Goal: Information Seeking & Learning: Learn about a topic

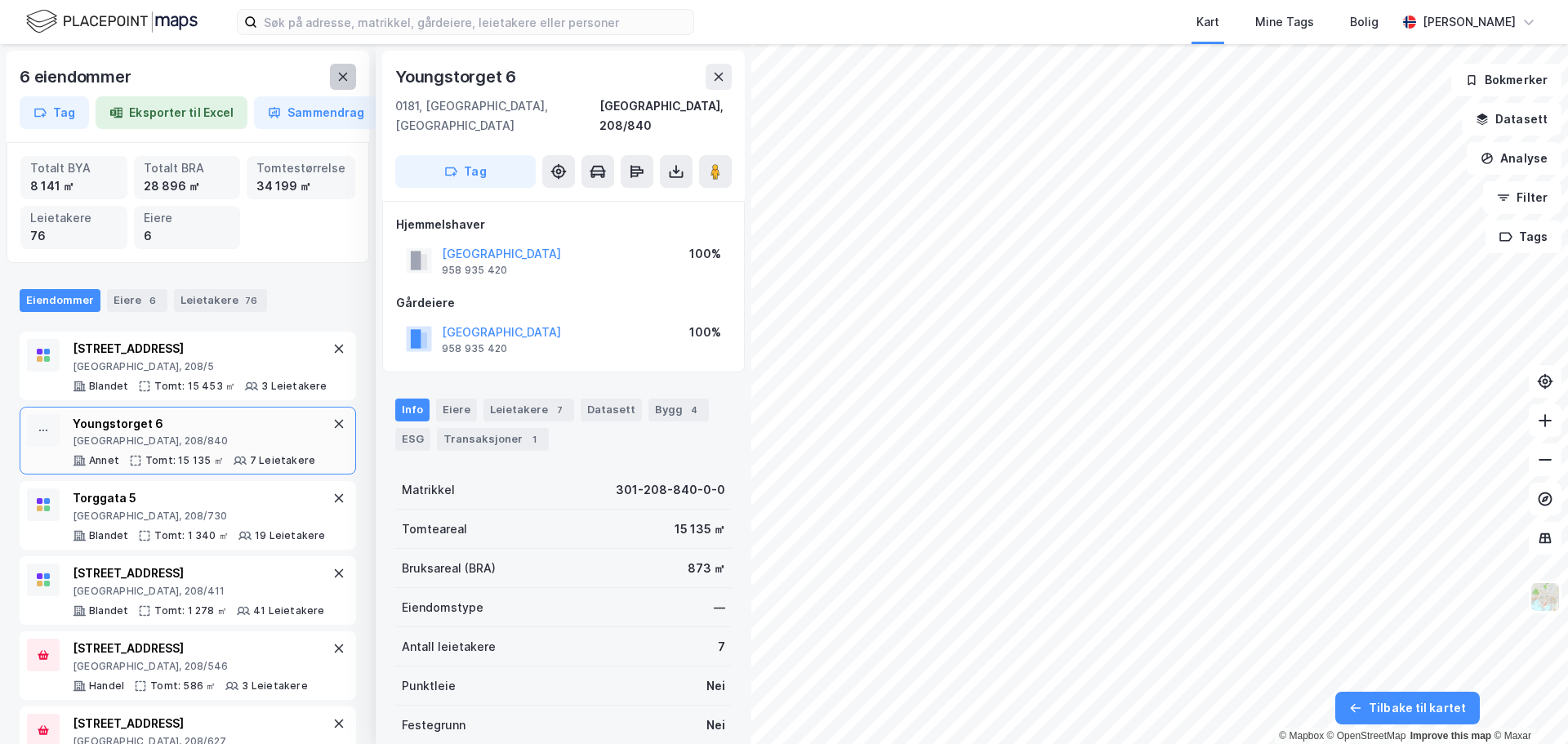
click at [330, 75] on button at bounding box center [342, 76] width 26 height 26
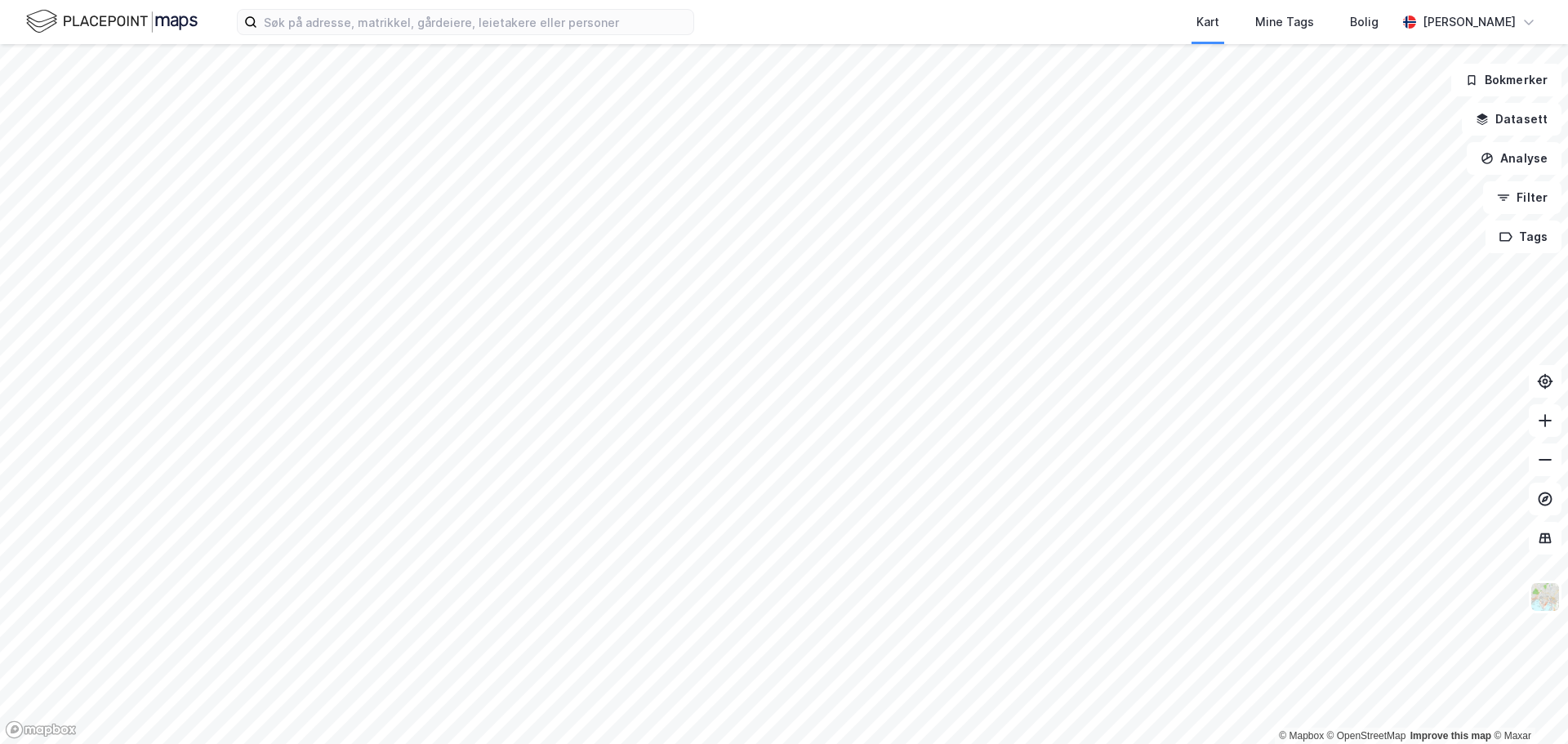
click at [408, 39] on div "Kart Mine Tags Bolig [PERSON_NAME]" at bounding box center [784, 22] width 1568 height 44
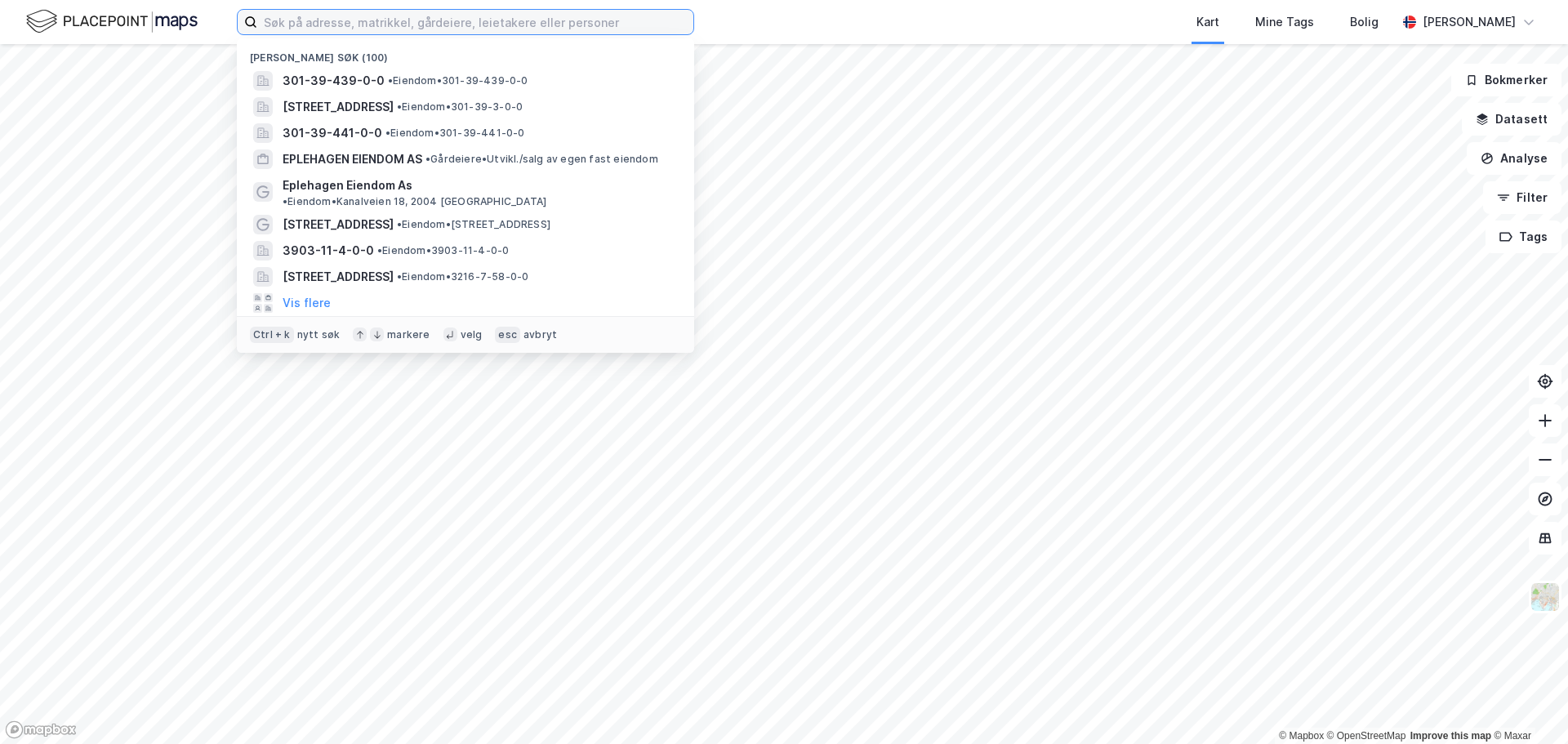
click at [407, 29] on input at bounding box center [475, 22] width 436 height 24
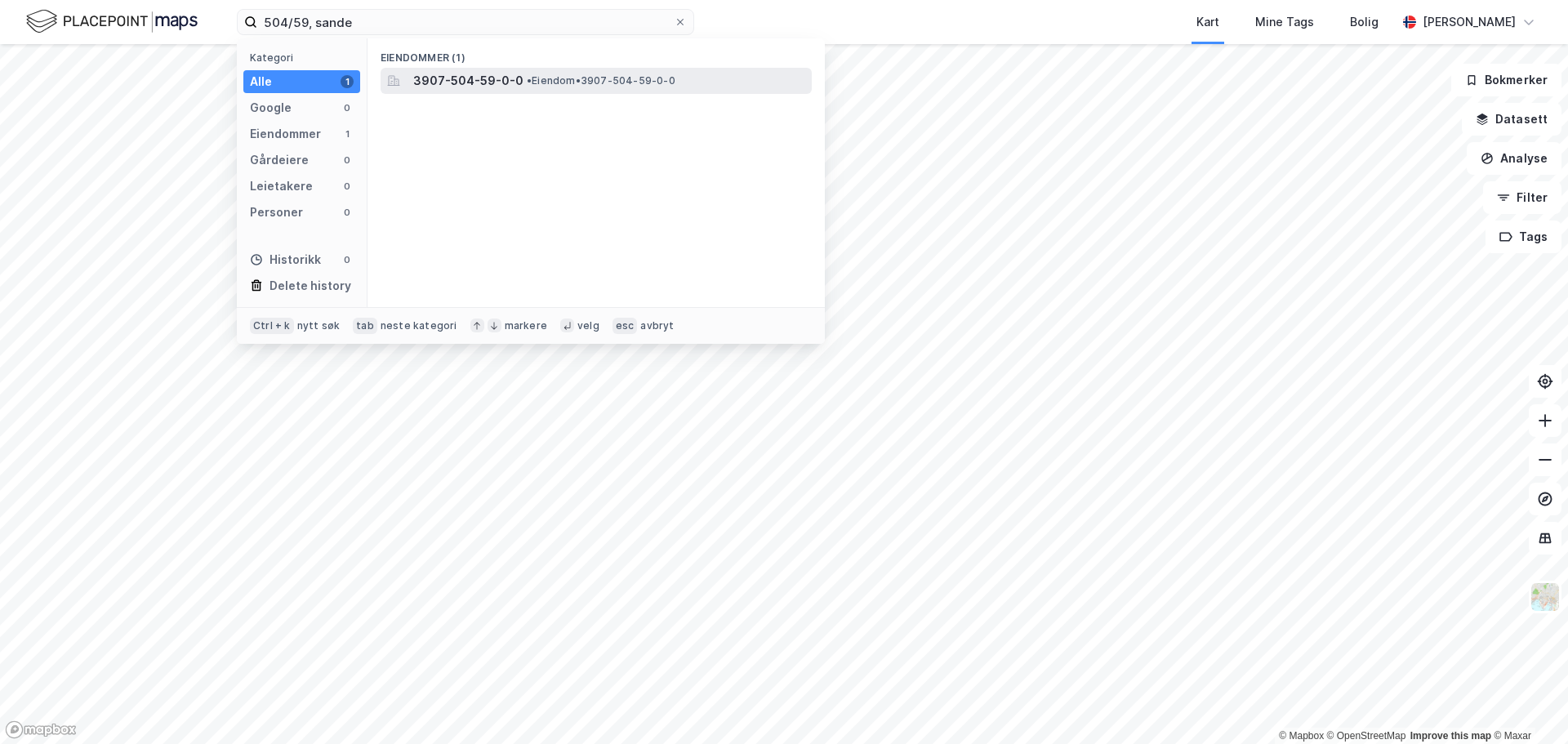
click at [474, 86] on span "3907-504-59-0-0" at bounding box center [468, 80] width 110 height 19
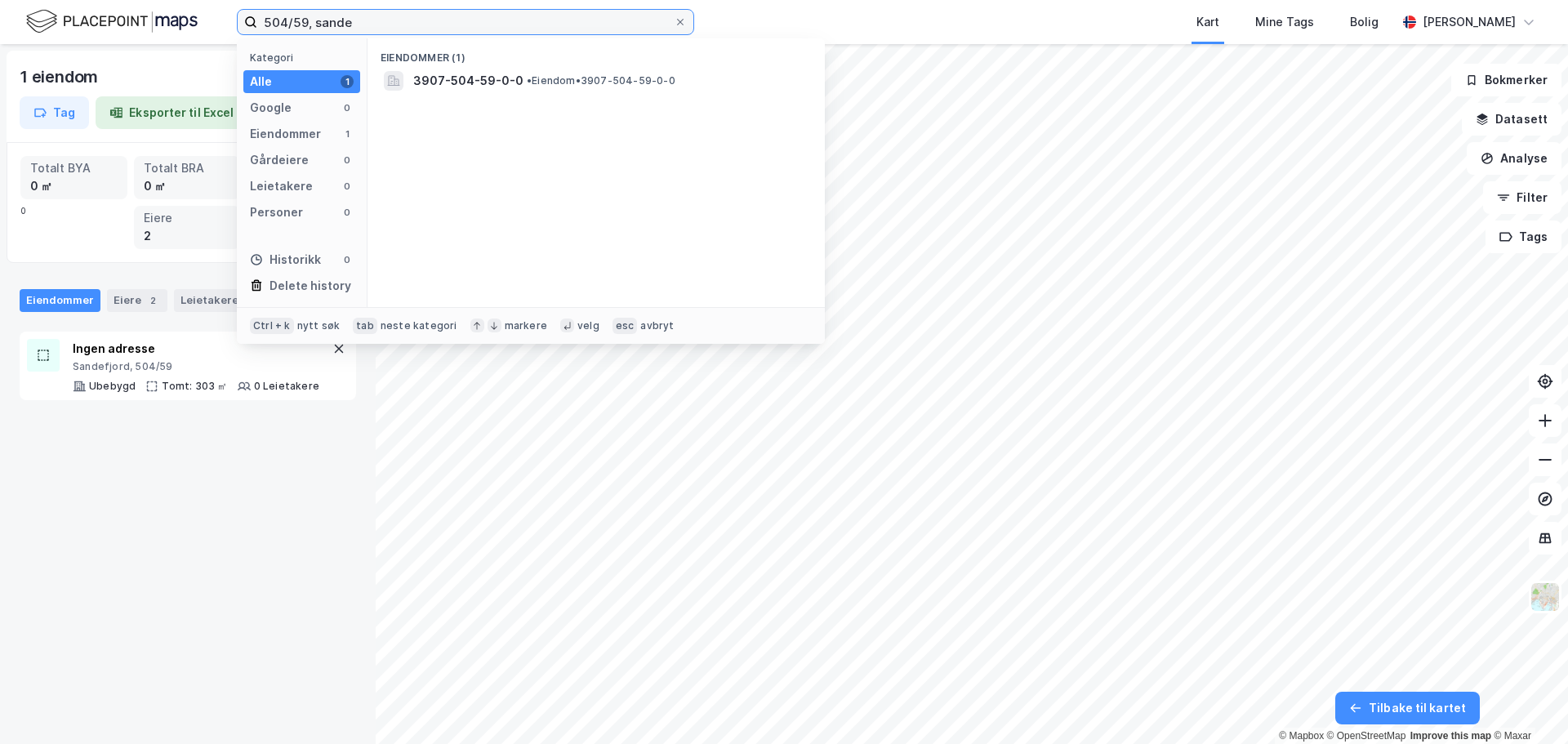
click at [361, 23] on input "504/59, sande" at bounding box center [465, 22] width 417 height 24
click at [271, 24] on input "504/59, sande" at bounding box center [465, 22] width 417 height 24
click at [278, 22] on input "504/59, sande" at bounding box center [465, 22] width 417 height 24
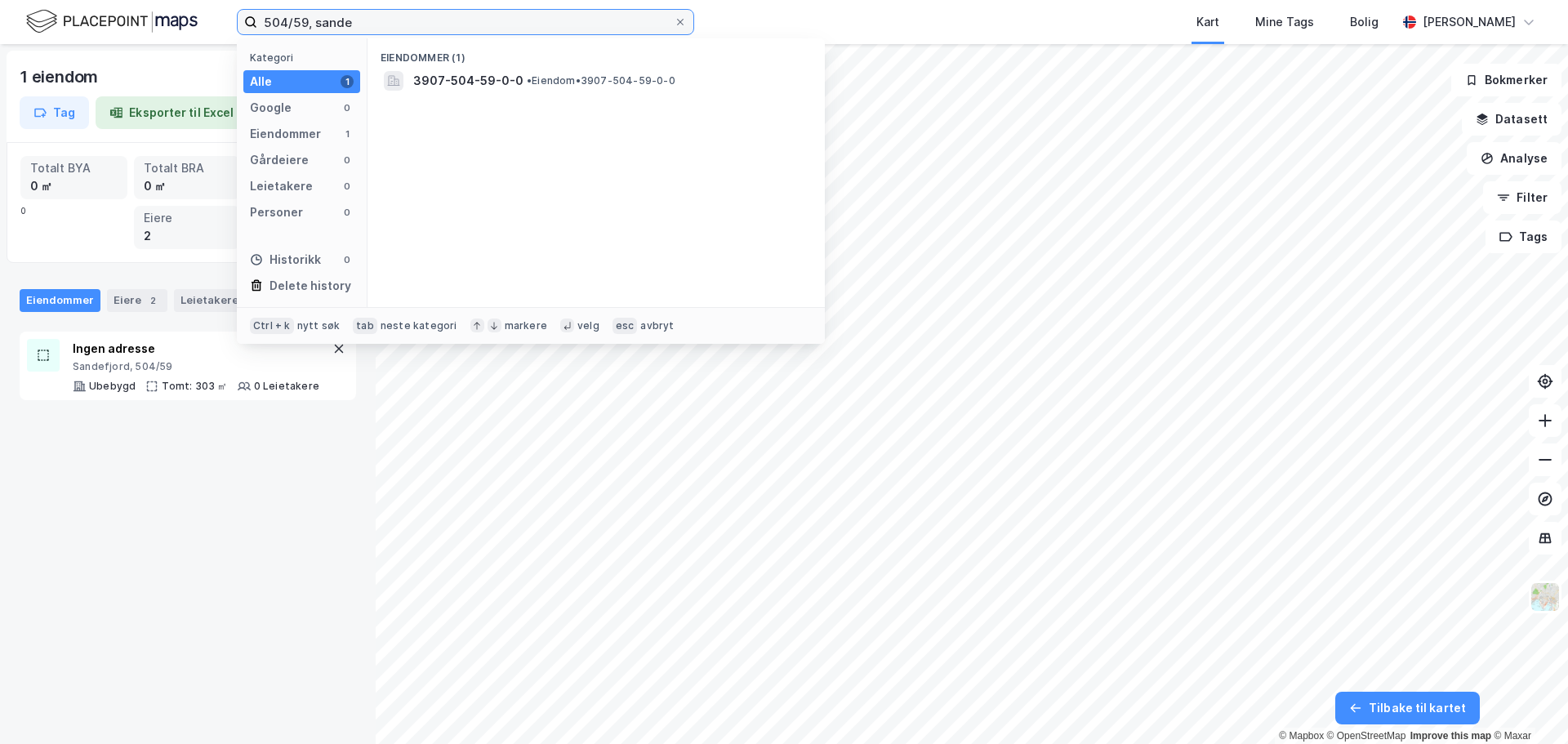
click at [282, 19] on input "504/59, sande" at bounding box center [465, 22] width 417 height 24
click at [285, 19] on input "504/59, sande" at bounding box center [465, 22] width 417 height 24
click at [303, 19] on input "505/59, sande" at bounding box center [465, 22] width 417 height 24
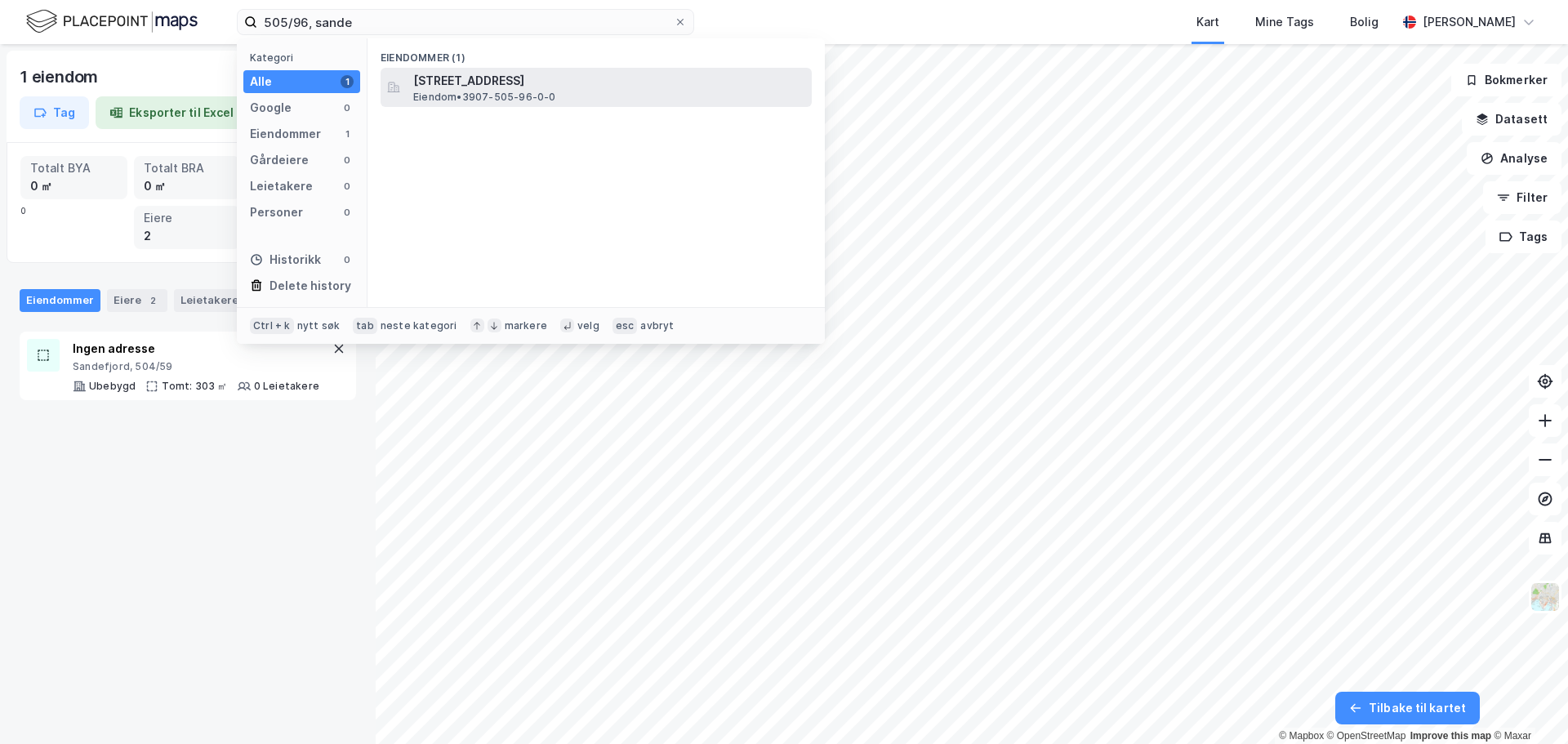
click at [534, 89] on span "[STREET_ADDRESS]" at bounding box center [609, 80] width 392 height 19
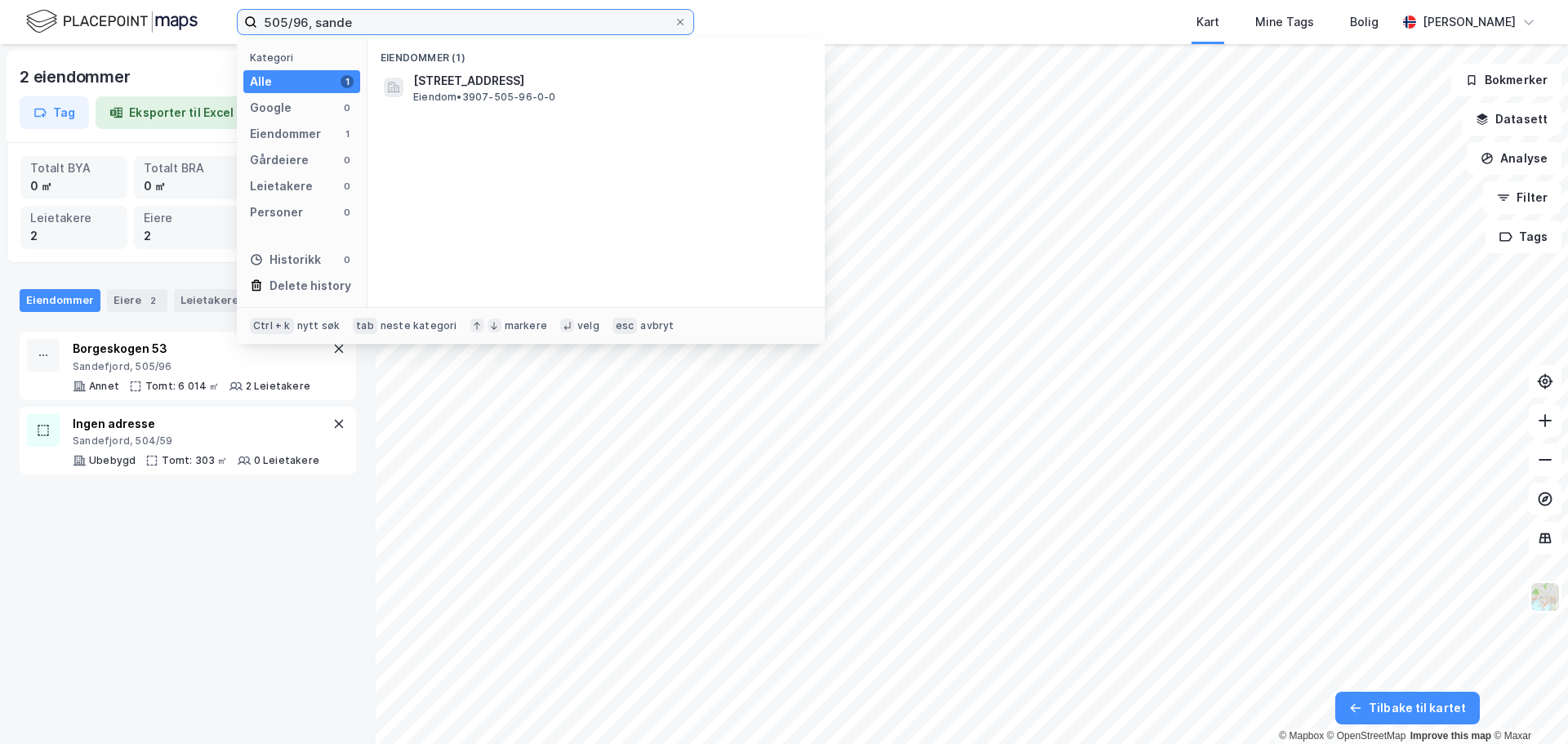
click at [294, 21] on input "505/96, sande" at bounding box center [465, 22] width 417 height 24
click at [300, 23] on input "505/96, sande" at bounding box center [465, 22] width 417 height 24
click at [305, 24] on input "505/96, sande" at bounding box center [465, 22] width 417 height 24
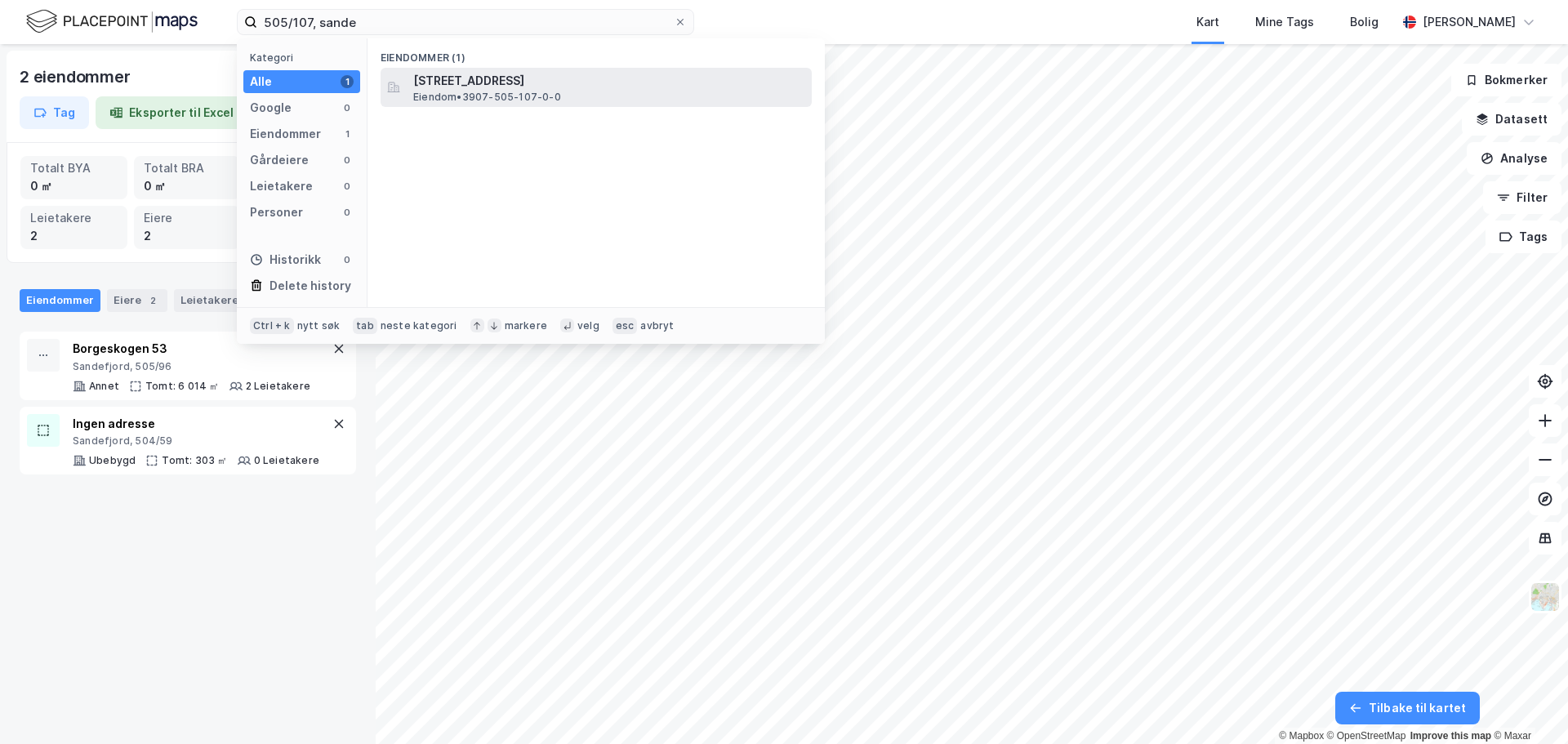
click at [544, 99] on span "Eiendom • 3907-505-107-0-0" at bounding box center [487, 98] width 148 height 13
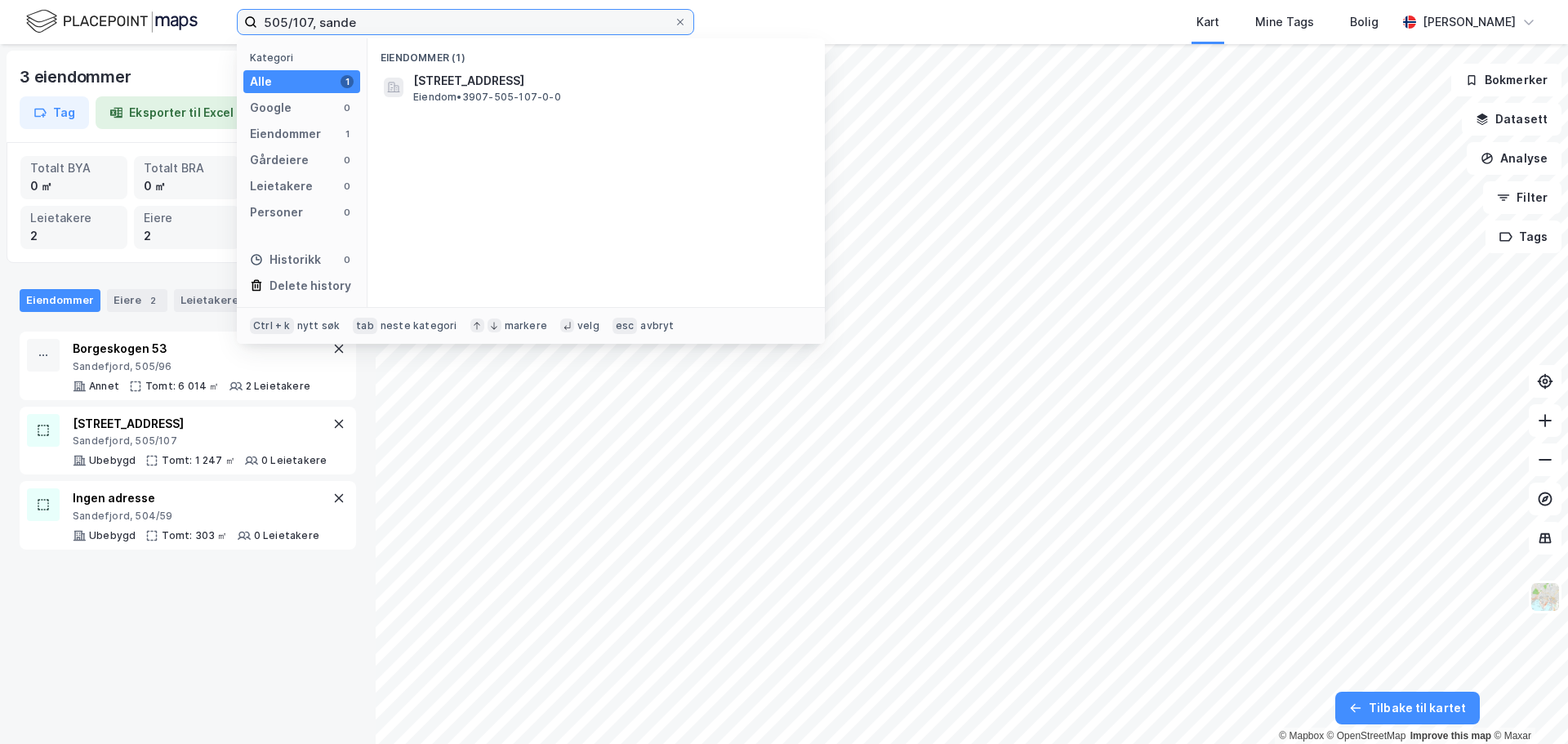
click at [308, 24] on input "505/107, sande" at bounding box center [465, 22] width 417 height 24
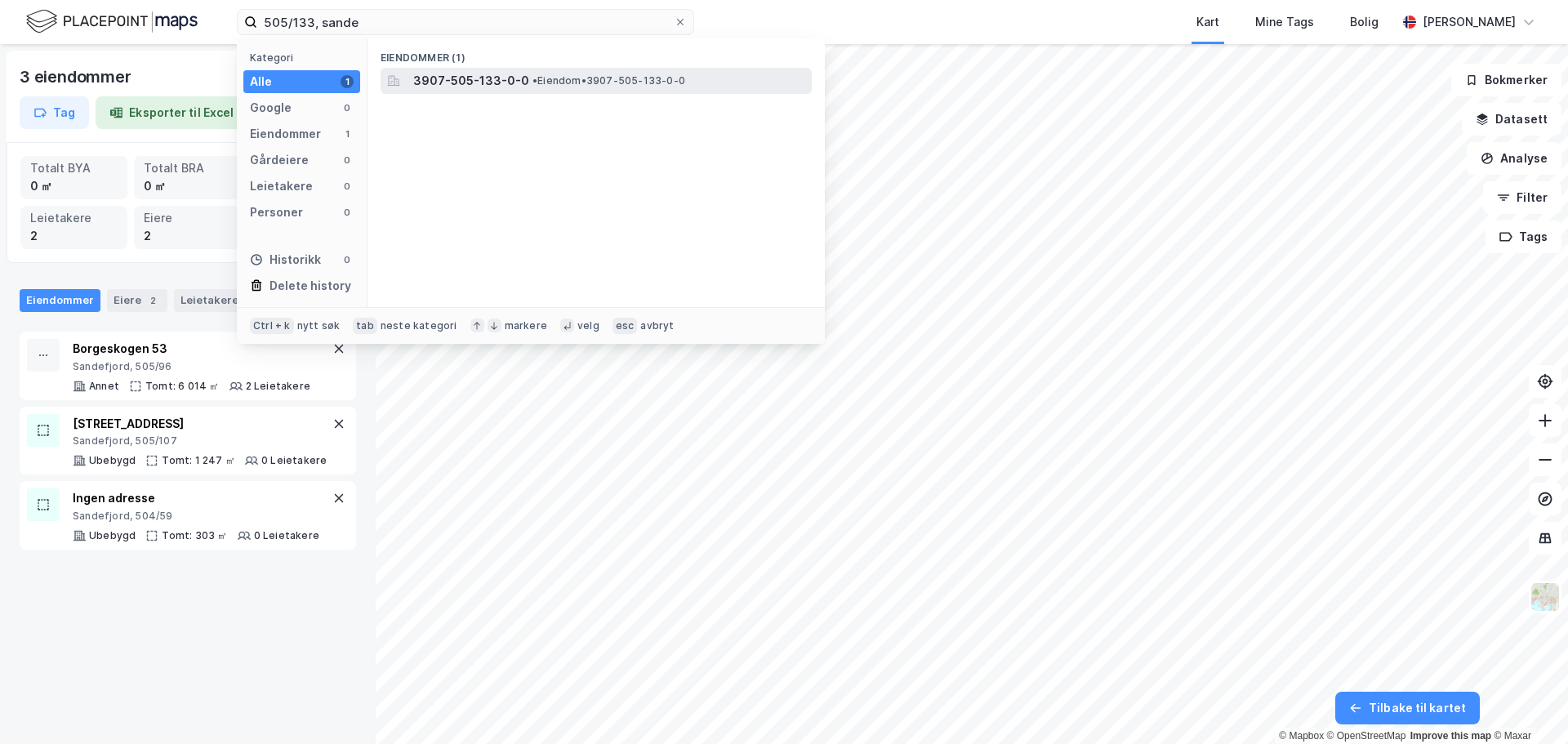
click at [567, 86] on span "• Eiendom • 3907-505-133-0-0" at bounding box center [609, 81] width 153 height 13
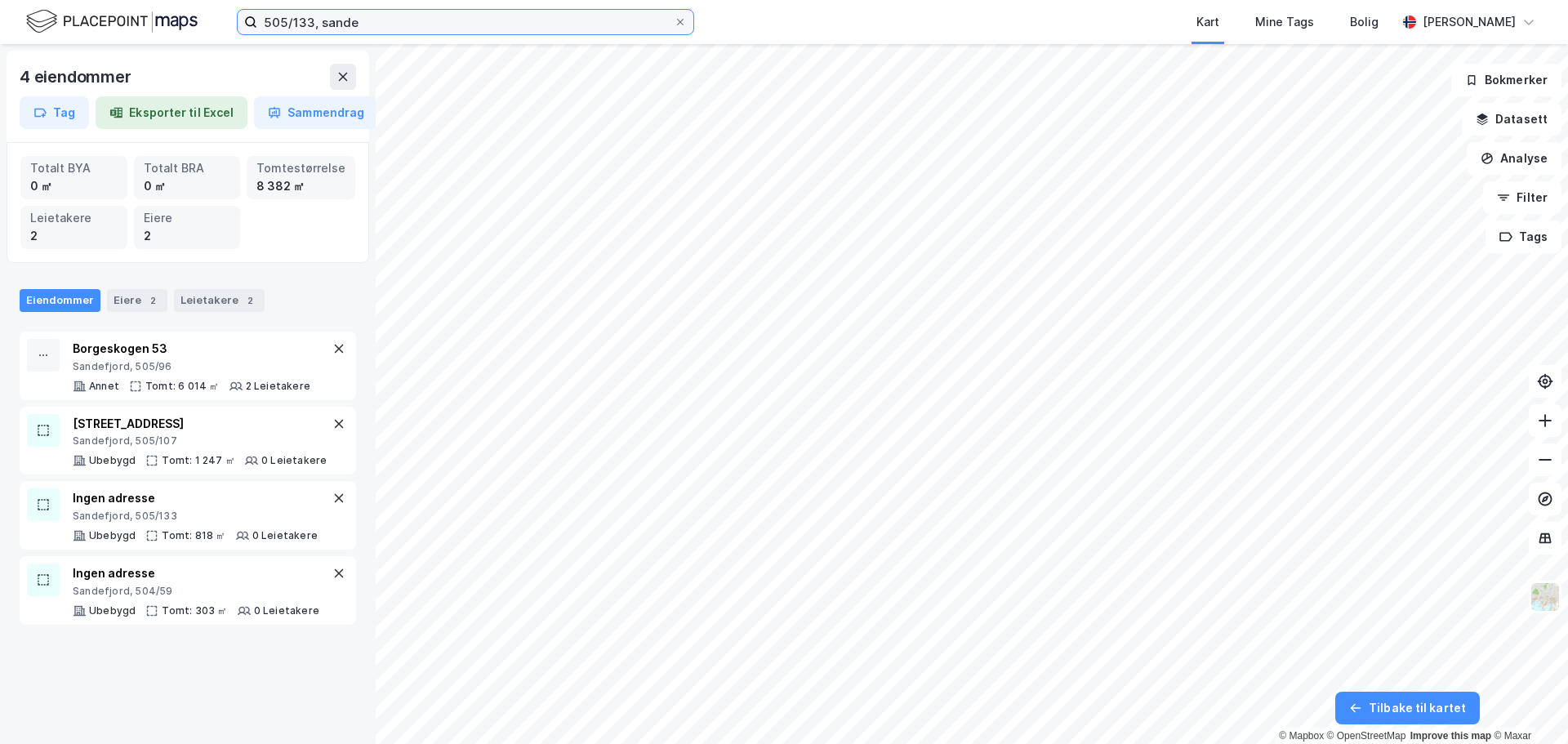
click at [315, 29] on input "505/133, sande" at bounding box center [465, 22] width 417 height 24
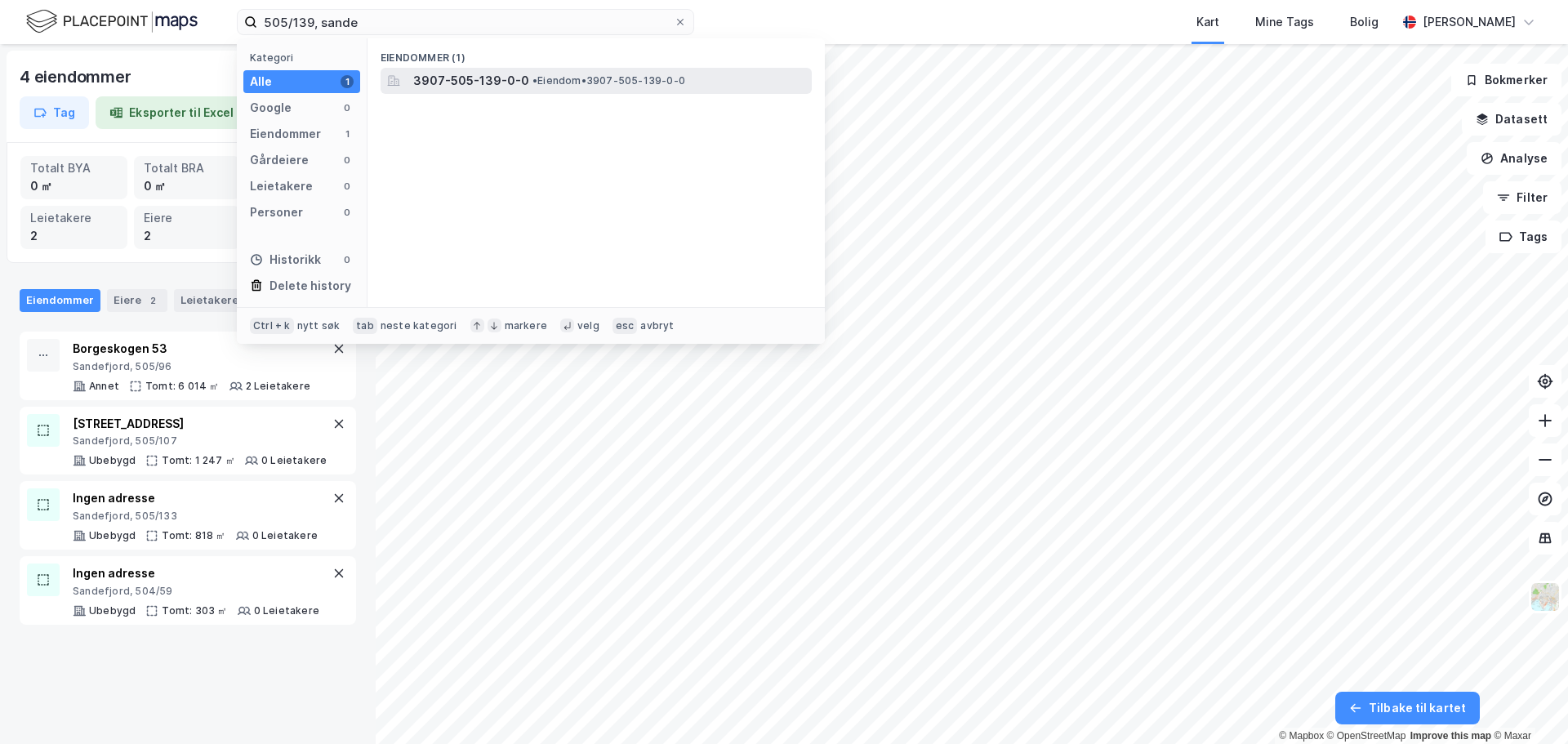
click at [478, 82] on span "3907-505-139-0-0" at bounding box center [471, 80] width 116 height 19
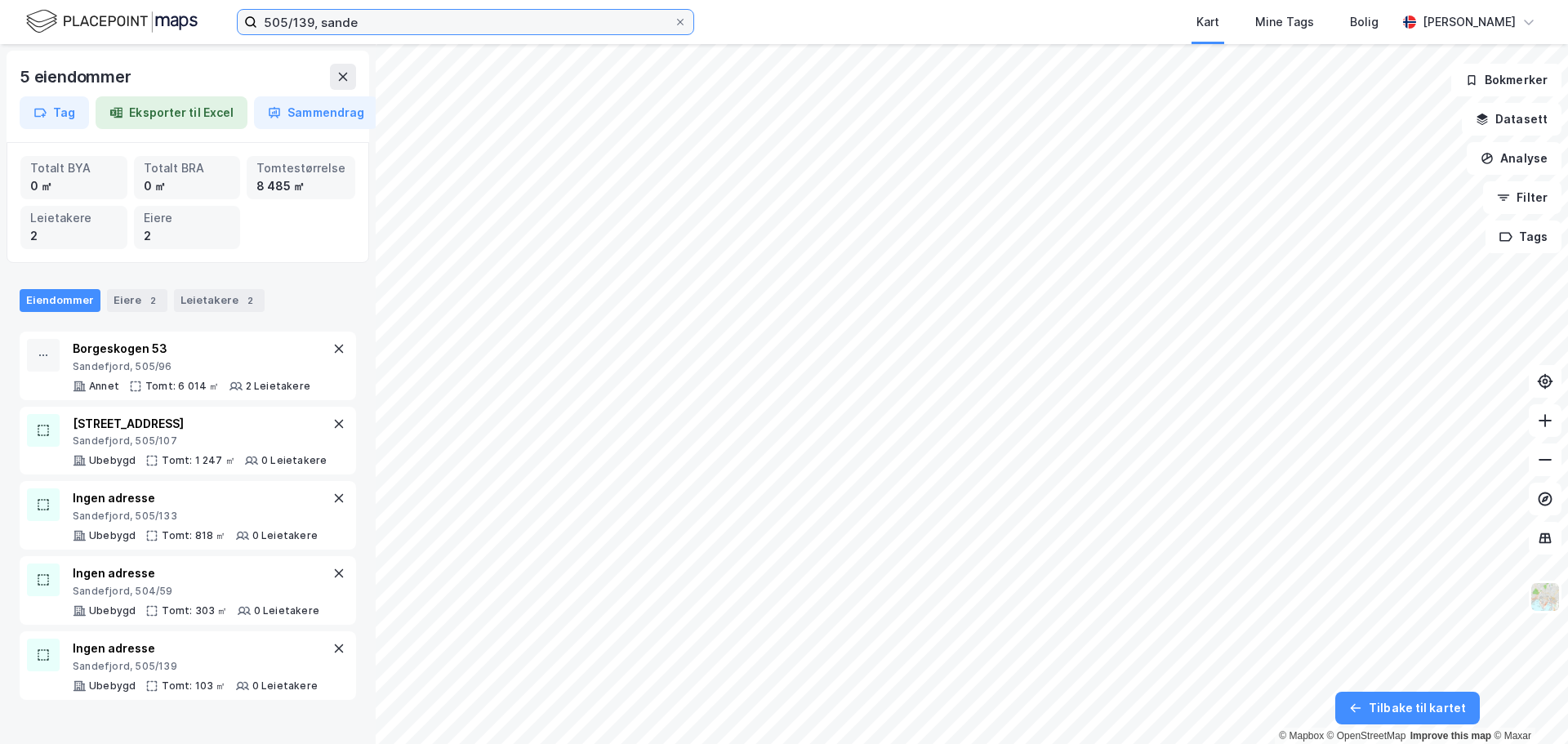
click at [310, 21] on input "505/139, sande" at bounding box center [465, 22] width 417 height 24
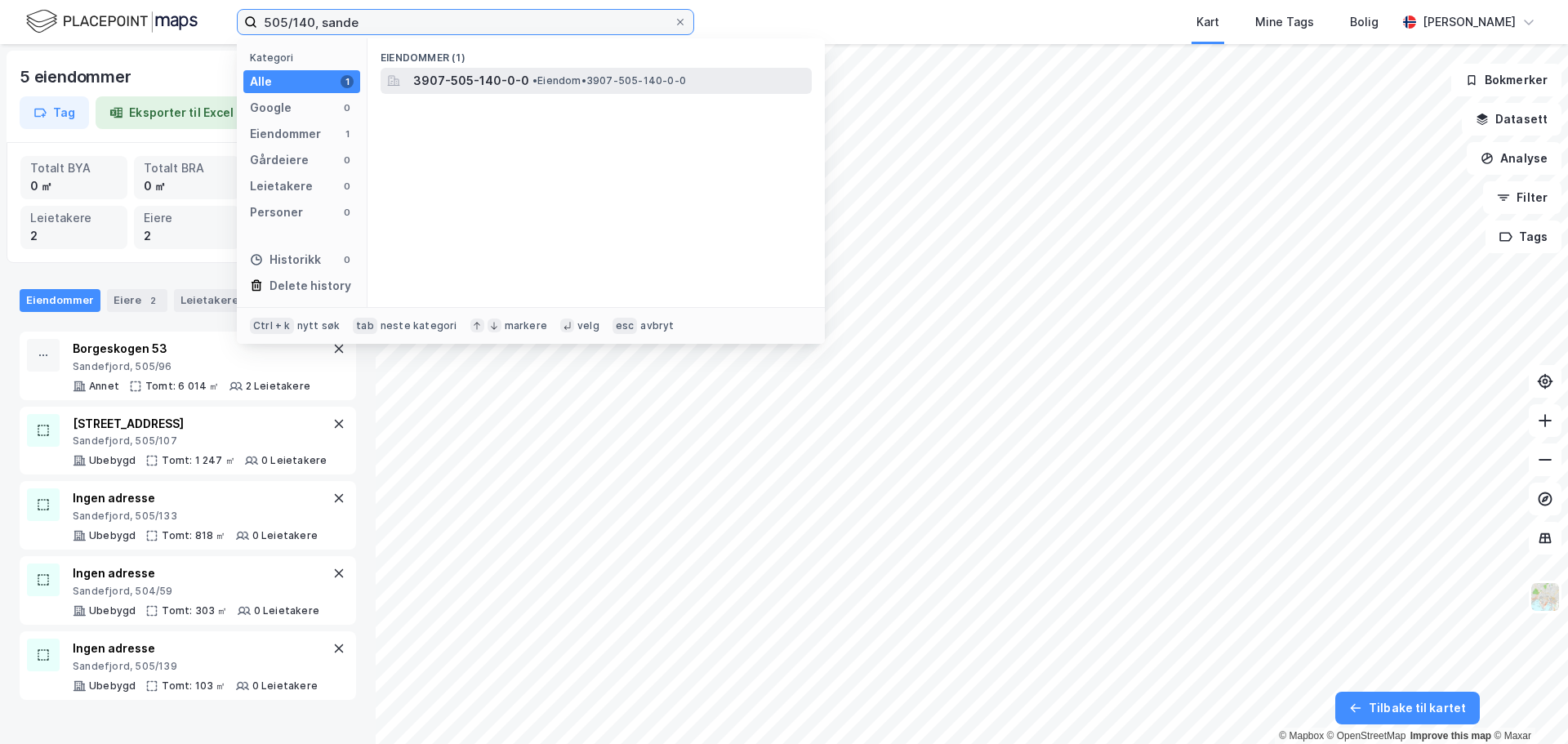
type input "505/140, sande"
click at [463, 83] on span "3907-505-140-0-0" at bounding box center [471, 80] width 116 height 19
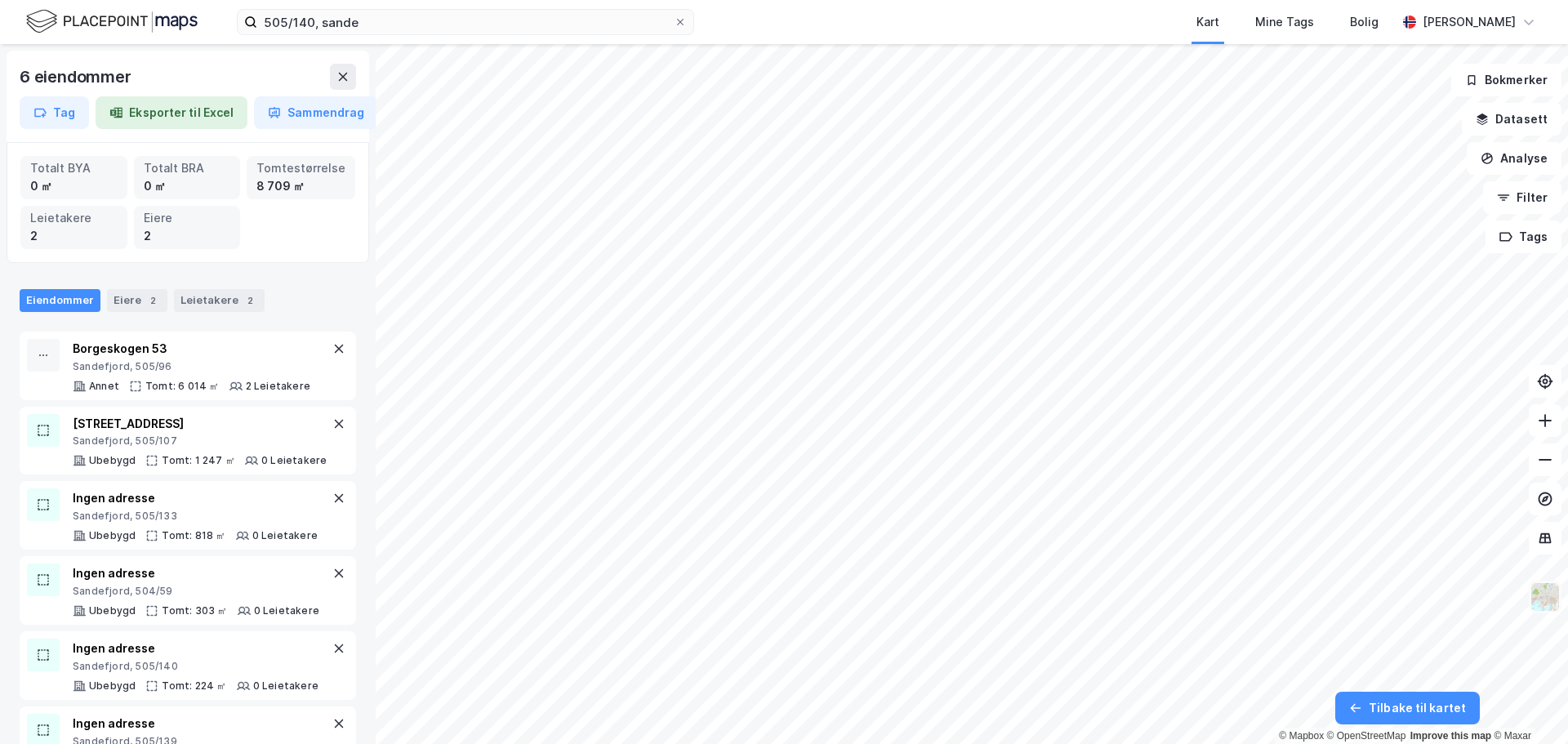
click at [1547, 602] on img at bounding box center [1545, 596] width 31 height 31
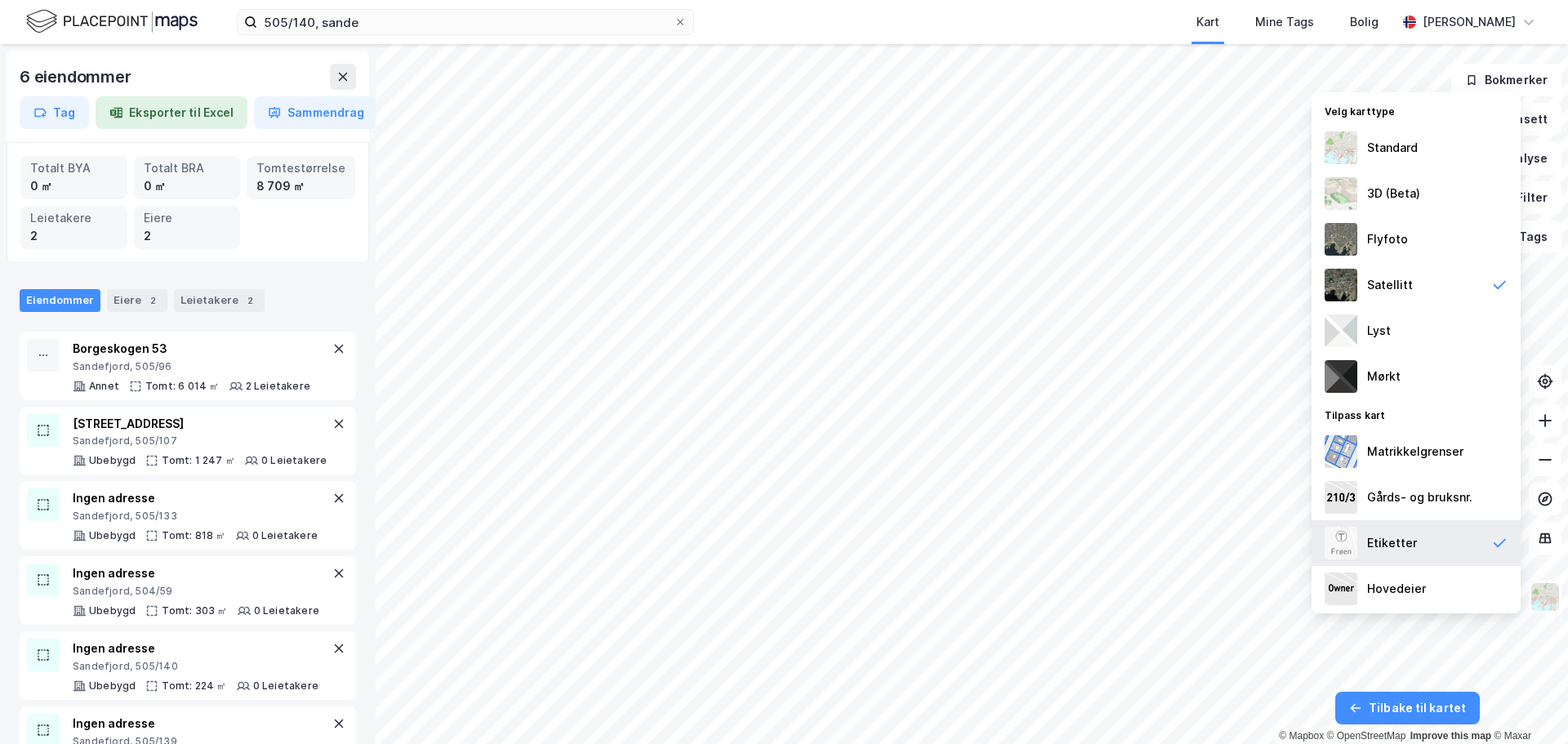
scroll to position [2, 0]
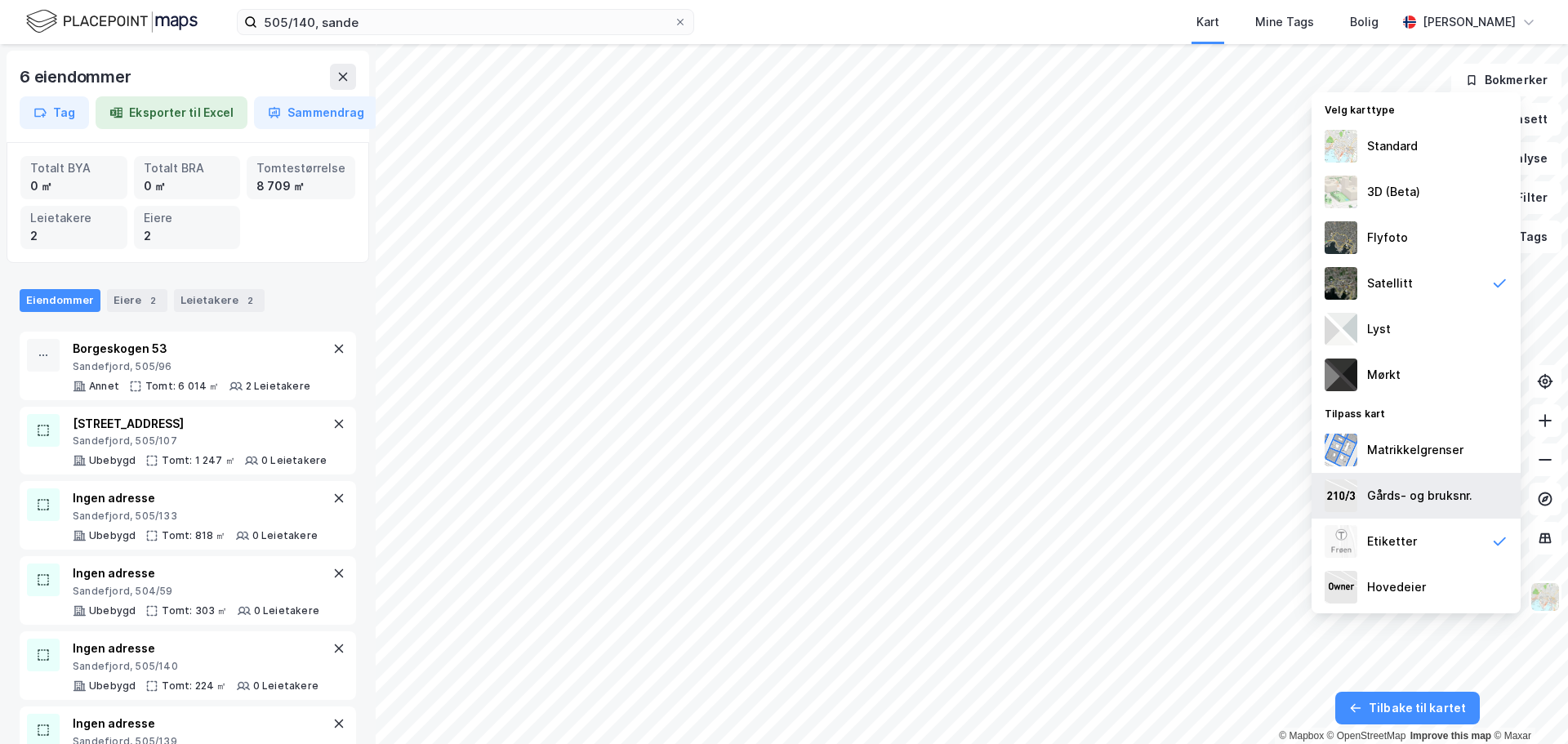
click at [1417, 505] on div "Gårds- og bruksnr." at bounding box center [1420, 495] width 105 height 19
click at [1552, 598] on img at bounding box center [1545, 596] width 31 height 31
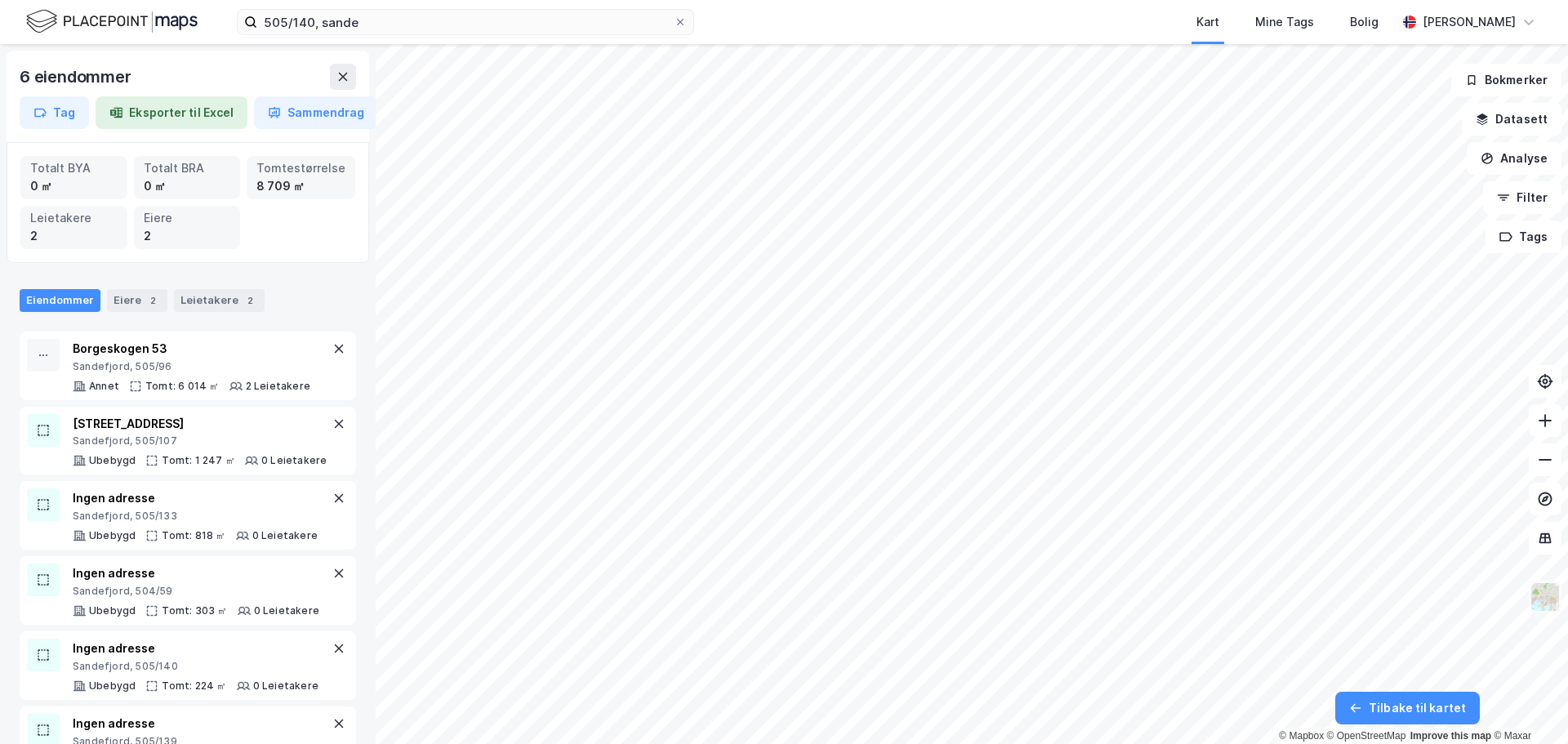
click at [1550, 587] on img at bounding box center [1545, 596] width 31 height 31
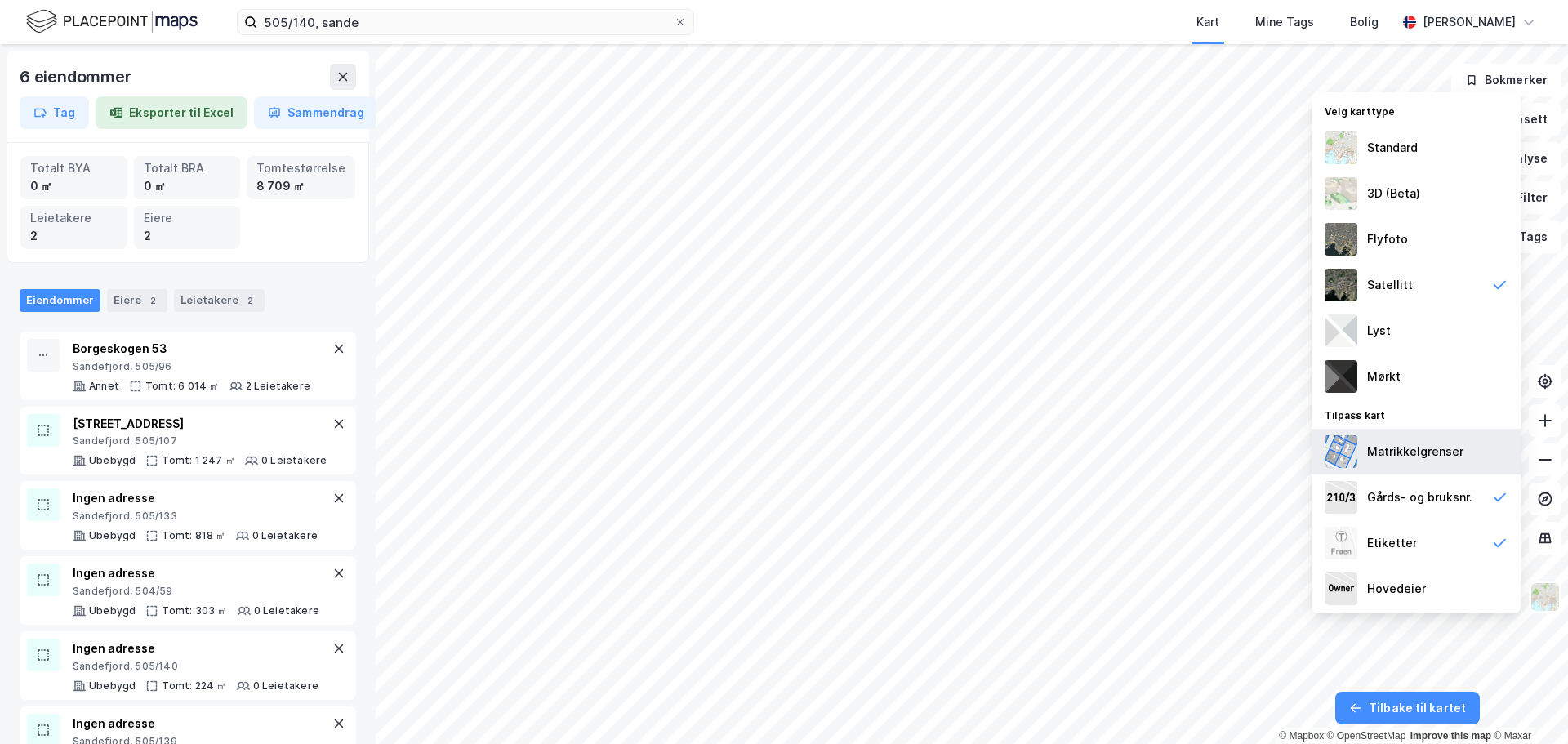
click at [1424, 463] on div "Matrikkelgrenser" at bounding box center [1416, 452] width 209 height 46
click at [1543, 598] on img at bounding box center [1545, 596] width 31 height 31
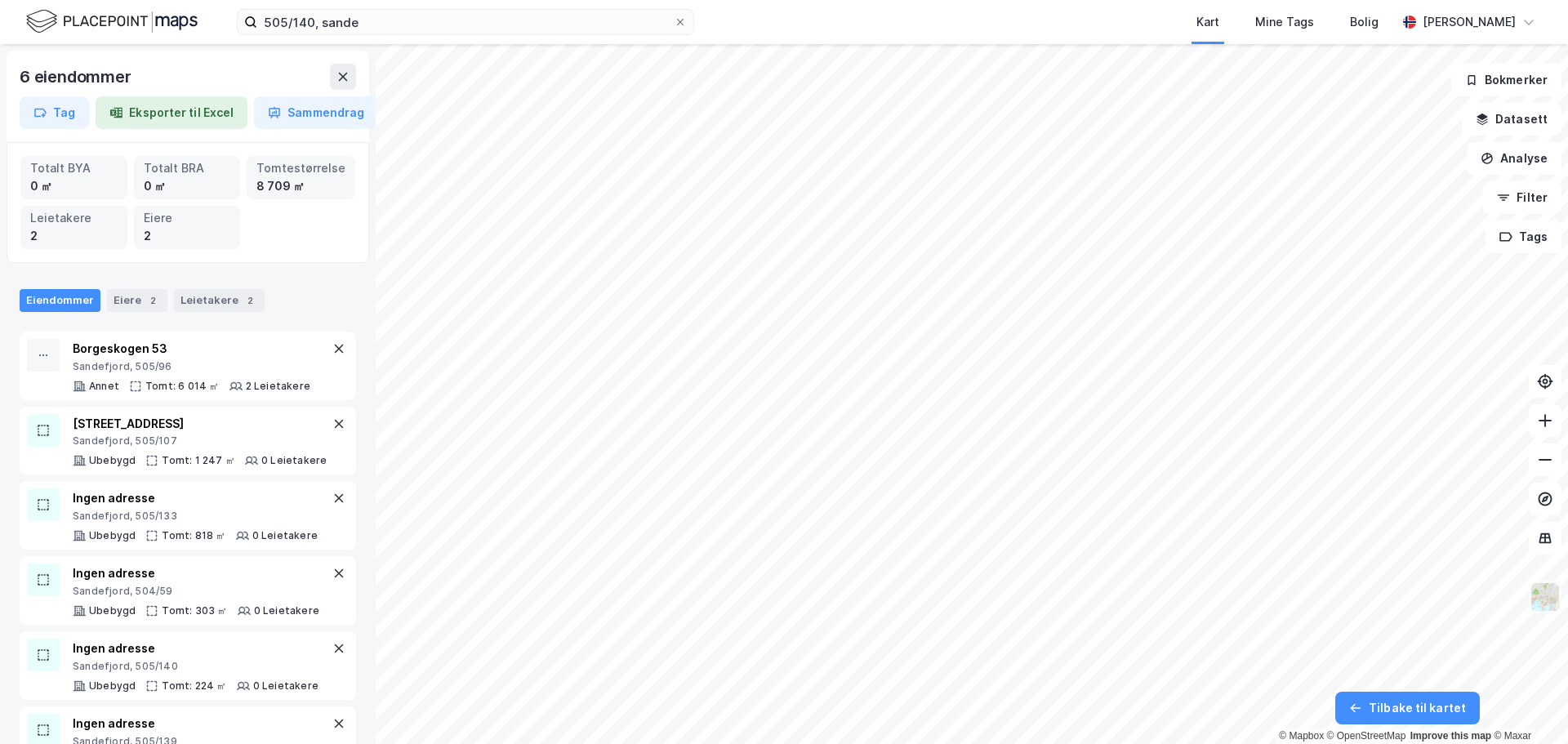
click at [1538, 590] on img at bounding box center [1545, 596] width 31 height 31
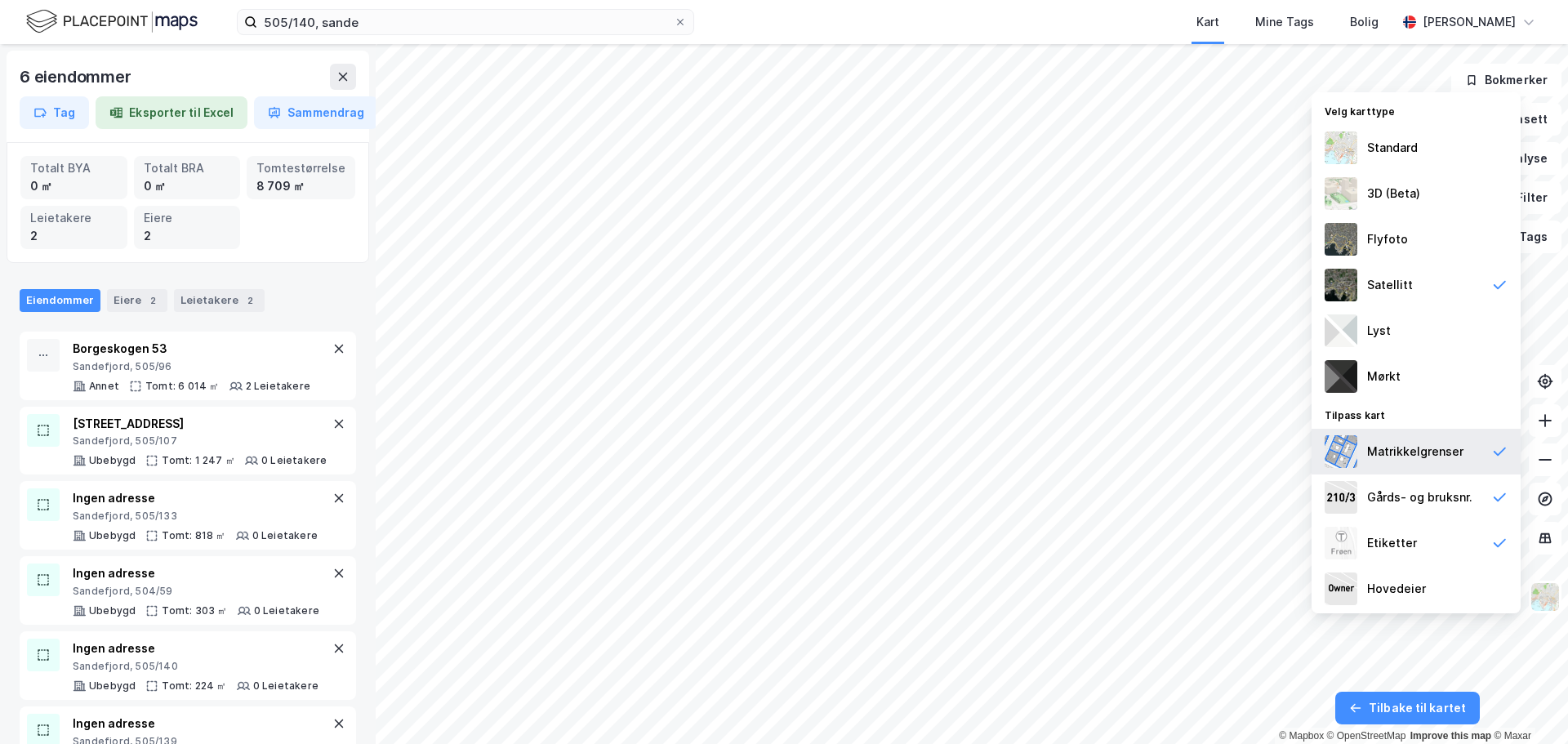
click at [1420, 458] on div "Matrikkelgrenser" at bounding box center [1415, 451] width 96 height 19
click at [1543, 593] on img at bounding box center [1545, 596] width 31 height 31
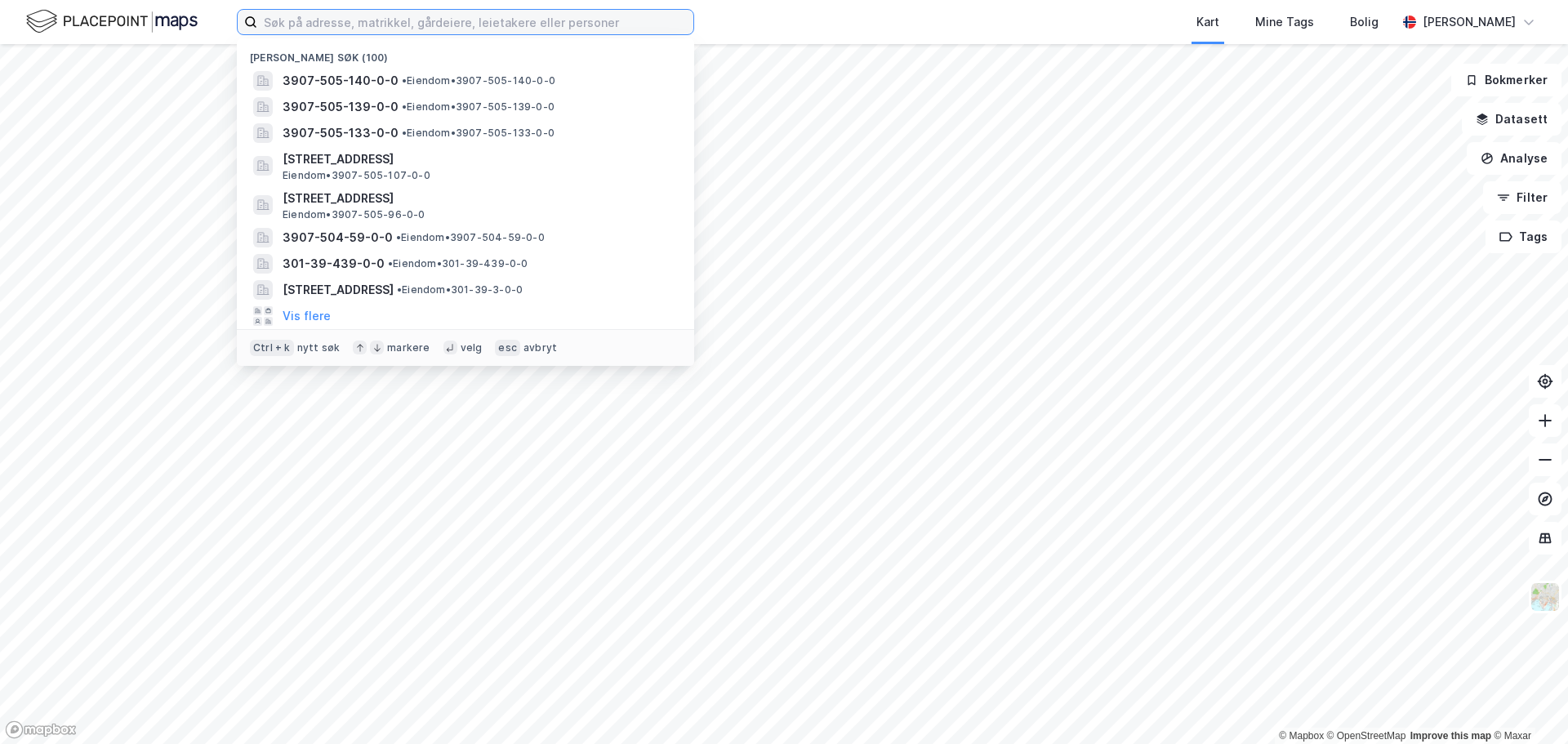
click at [341, 14] on input at bounding box center [475, 22] width 436 height 24
type input "2"
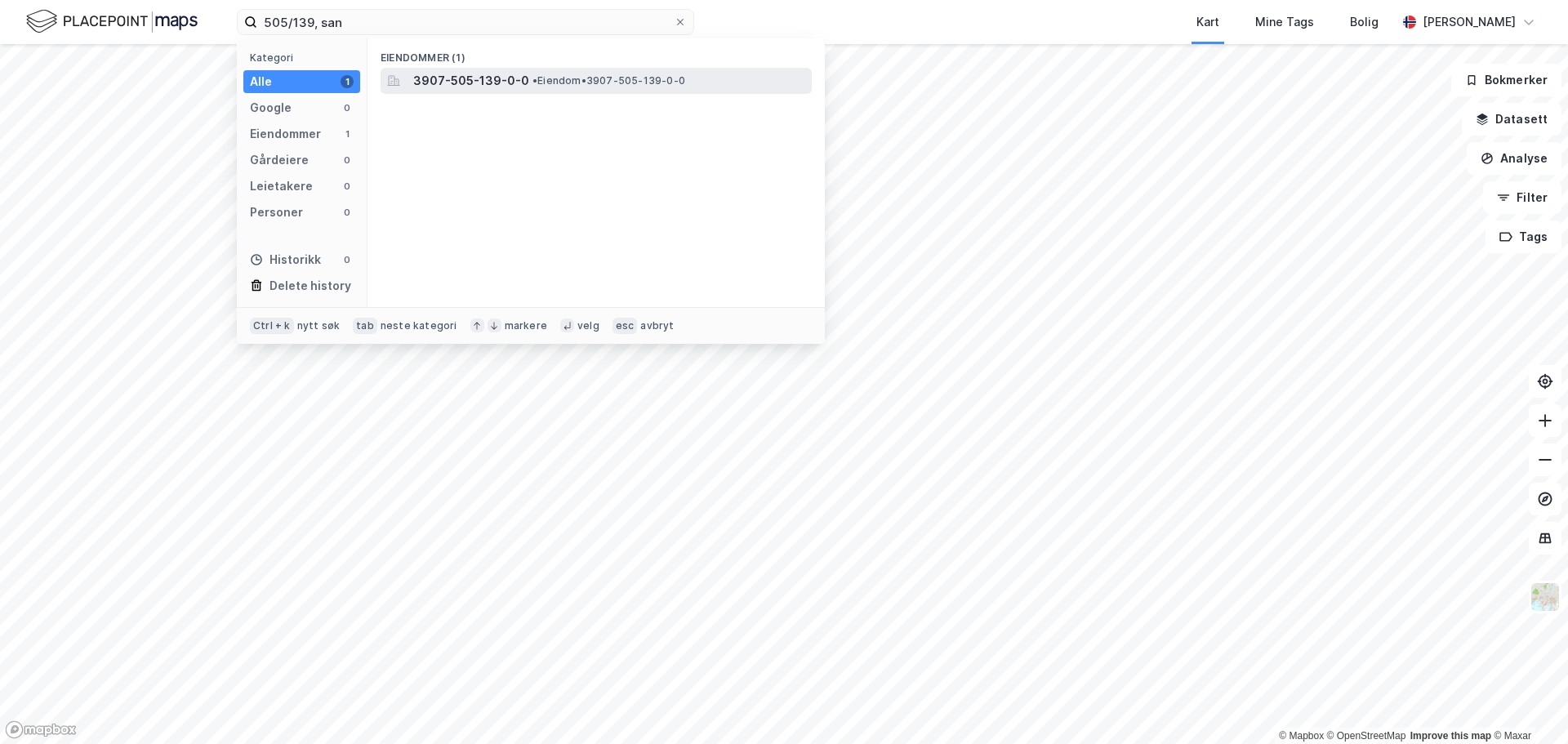
click at [488, 78] on span "3907-505-139-0-0" at bounding box center [471, 80] width 116 height 19
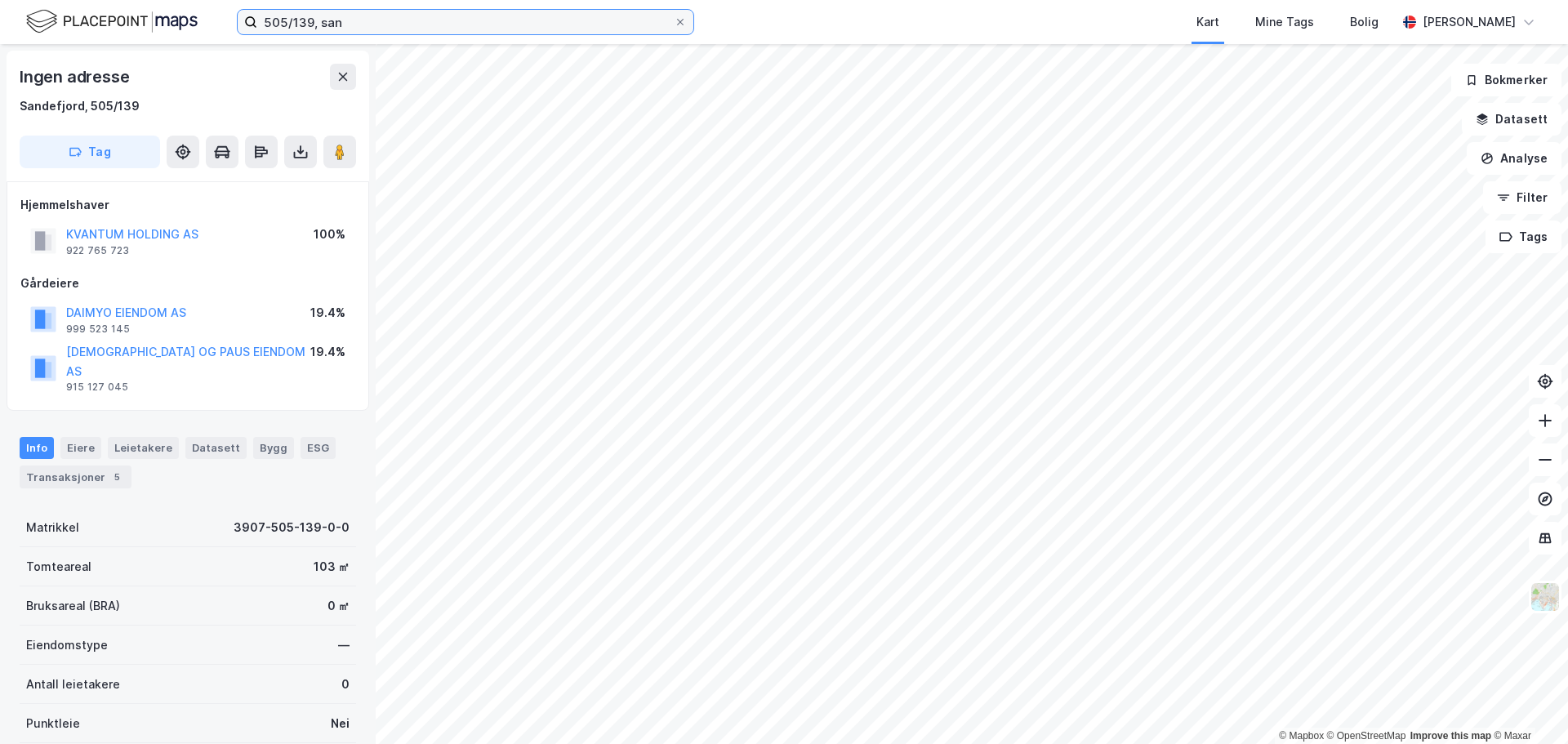
click at [293, 23] on input "505/139, san" at bounding box center [465, 22] width 417 height 24
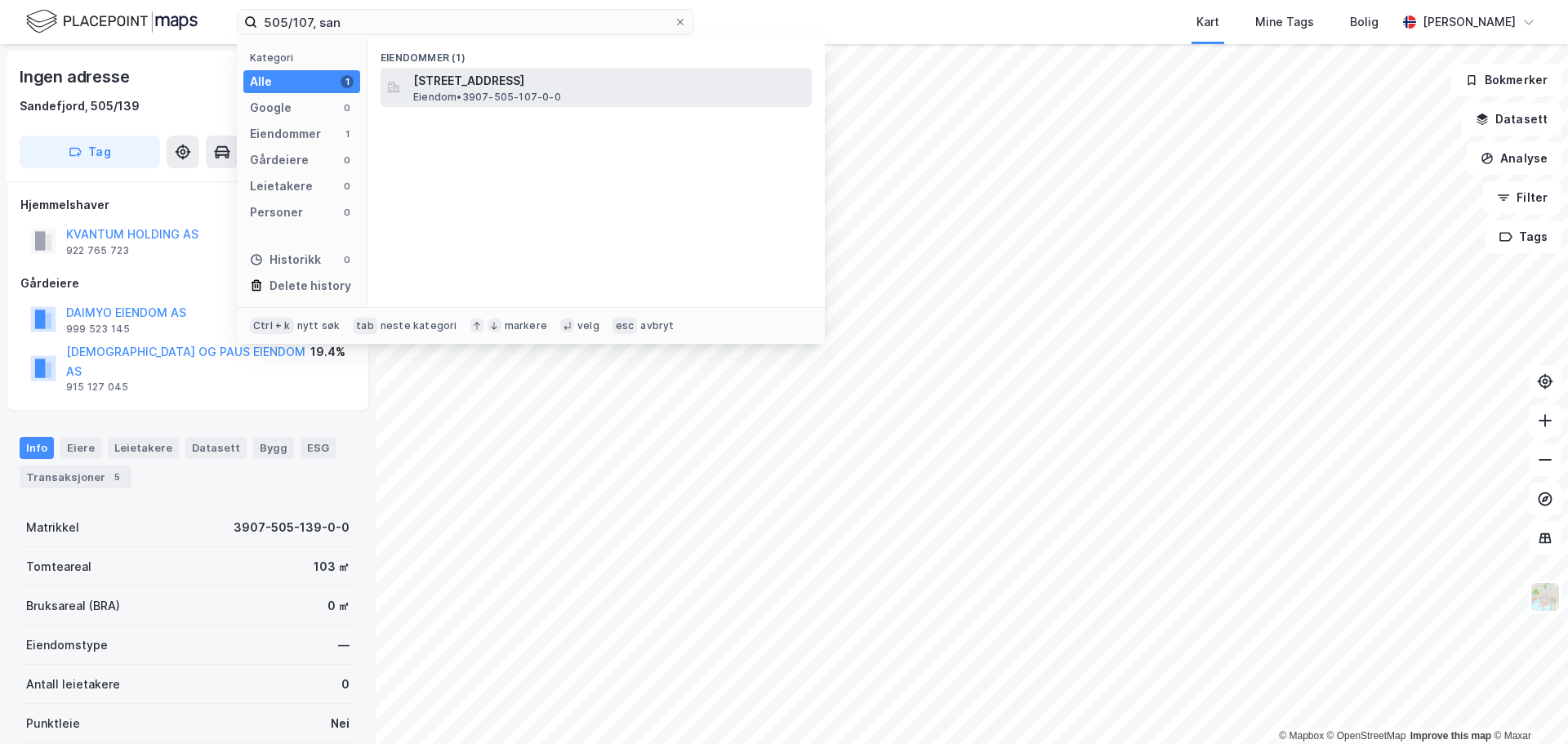
click at [475, 99] on span "Eiendom • 3907-505-107-0-0" at bounding box center [487, 98] width 148 height 13
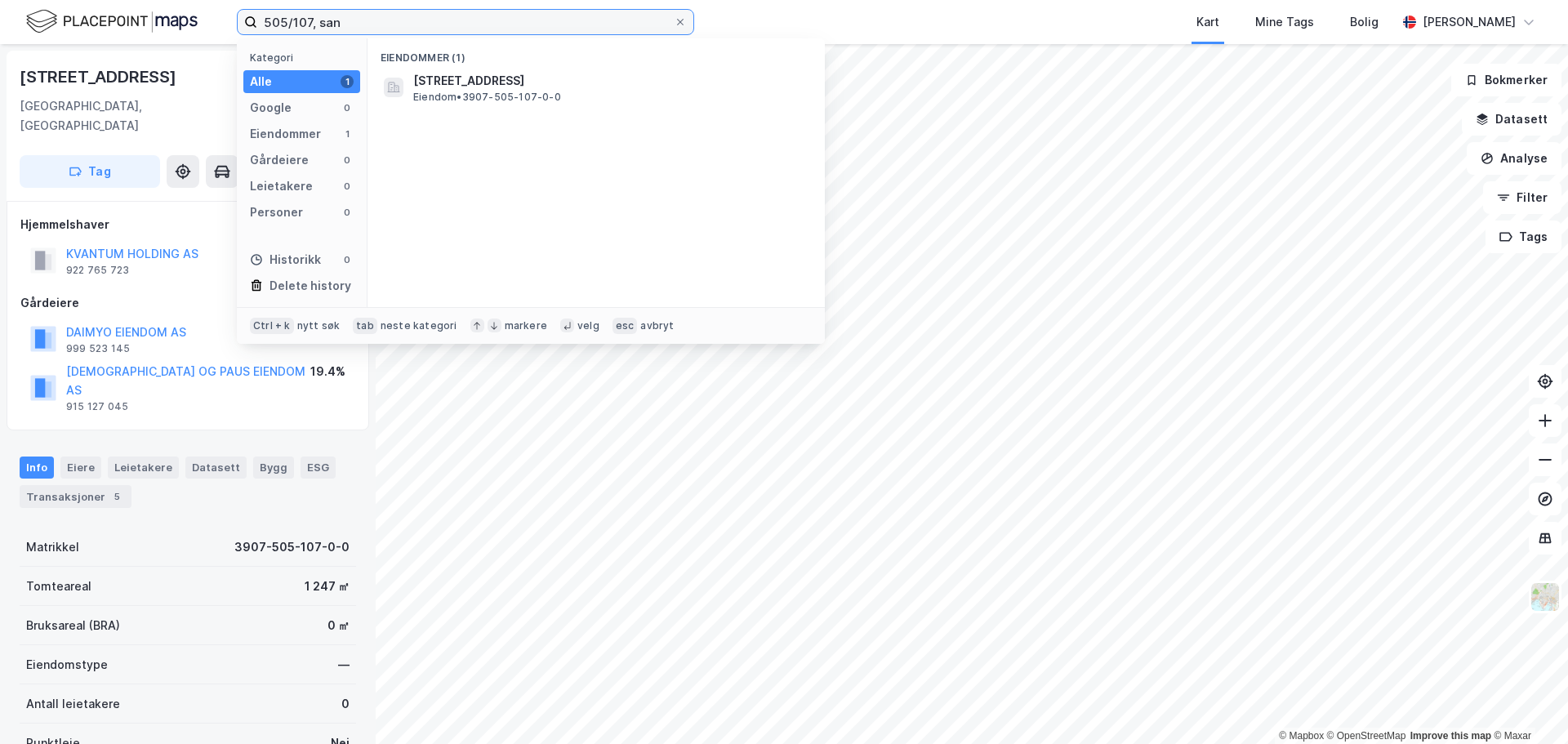
click at [311, 27] on input "505/107, san" at bounding box center [465, 22] width 417 height 24
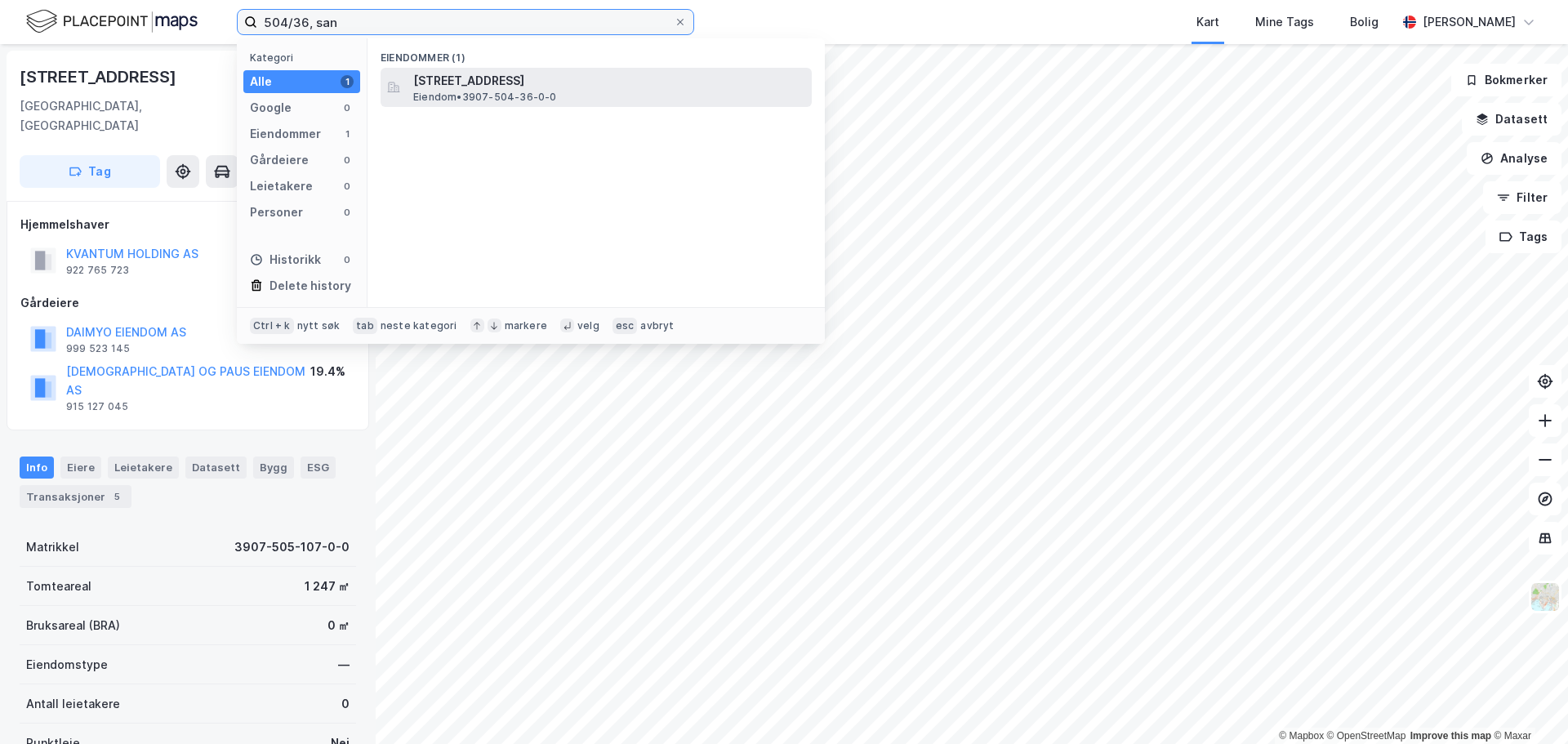
type input "504/36, san"
click at [493, 78] on span "Borgeskogen 63, 3160, STOKKE, SANDEFJORD" at bounding box center [609, 80] width 392 height 19
